Goal: Task Accomplishment & Management: Use online tool/utility

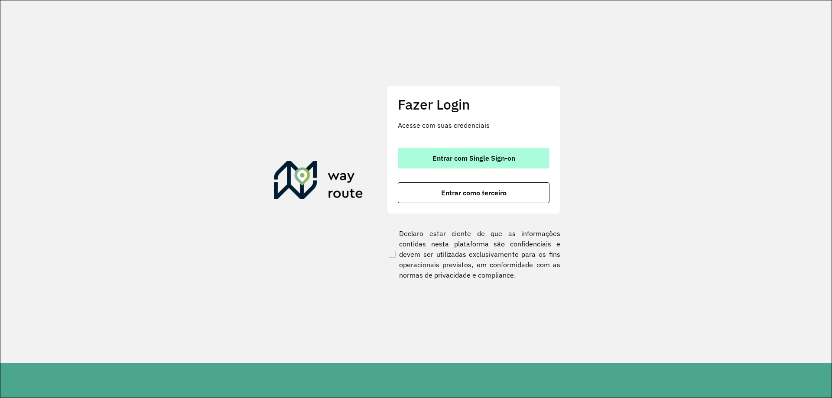
click at [486, 160] on span "Entrar com Single Sign-on" at bounding box center [474, 158] width 83 height 7
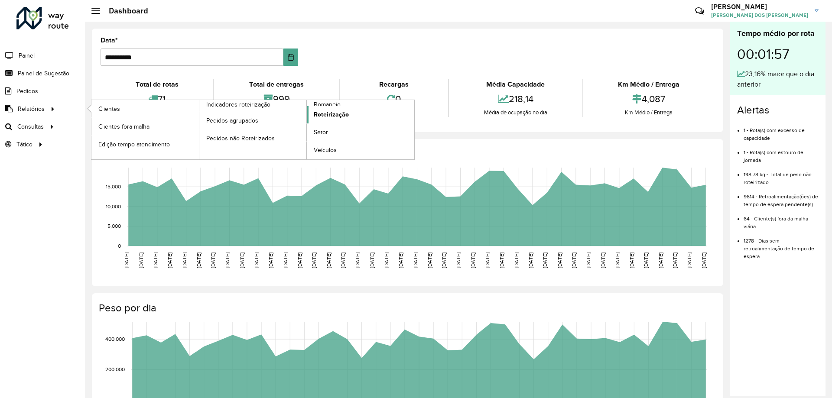
click at [329, 114] on span "Roteirização" at bounding box center [331, 114] width 35 height 9
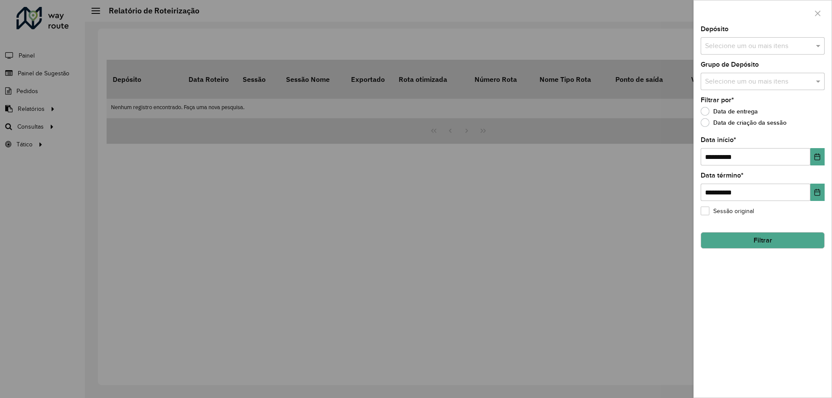
click at [329, 114] on div at bounding box center [416, 199] width 832 height 398
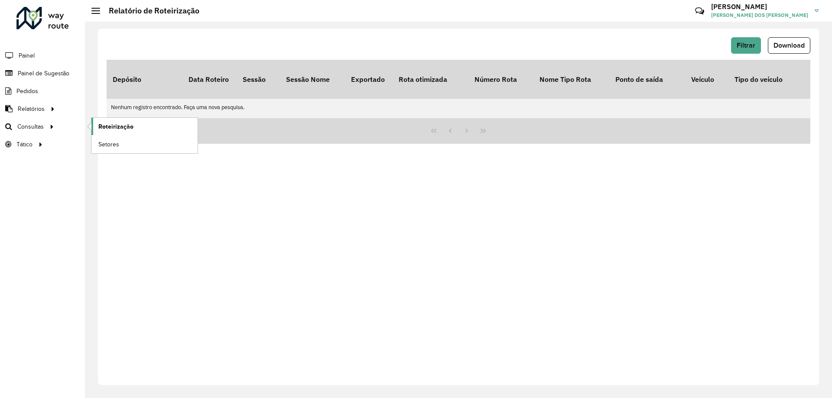
click at [102, 127] on span "Roteirização" at bounding box center [115, 126] width 35 height 9
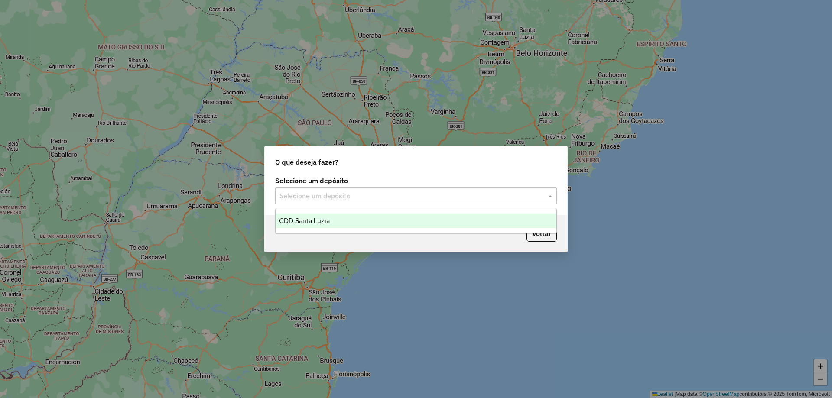
click at [341, 195] on input "text" at bounding box center [408, 196] width 256 height 10
click at [336, 220] on div "CDD Santa Luzia" at bounding box center [416, 221] width 281 height 15
